Goal: Navigation & Orientation: Go to known website

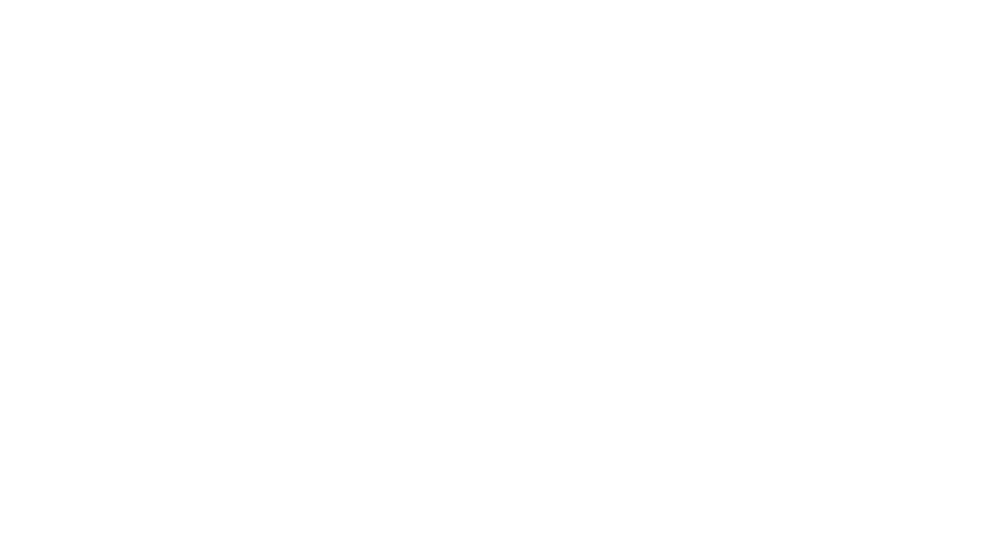
click at [811, 0] on html at bounding box center [492, 0] width 985 height 0
